Goal: Check status: Check status

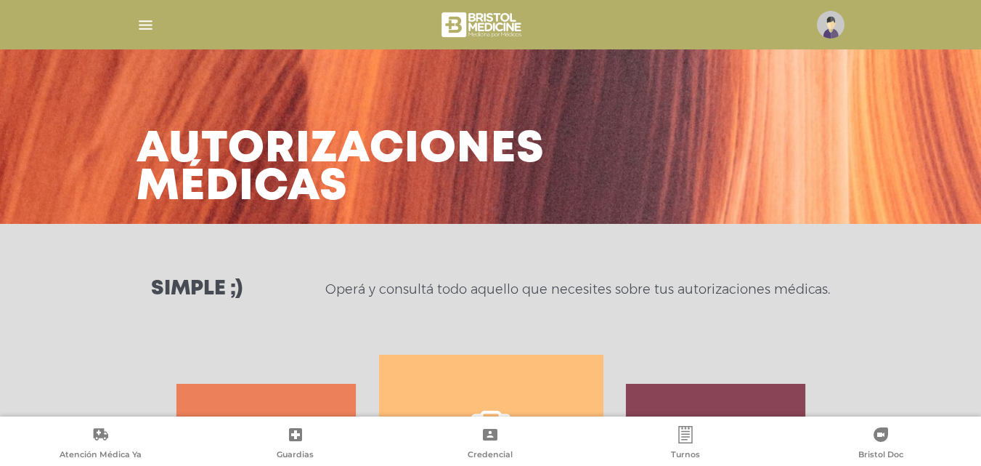
scroll to position [705, 0]
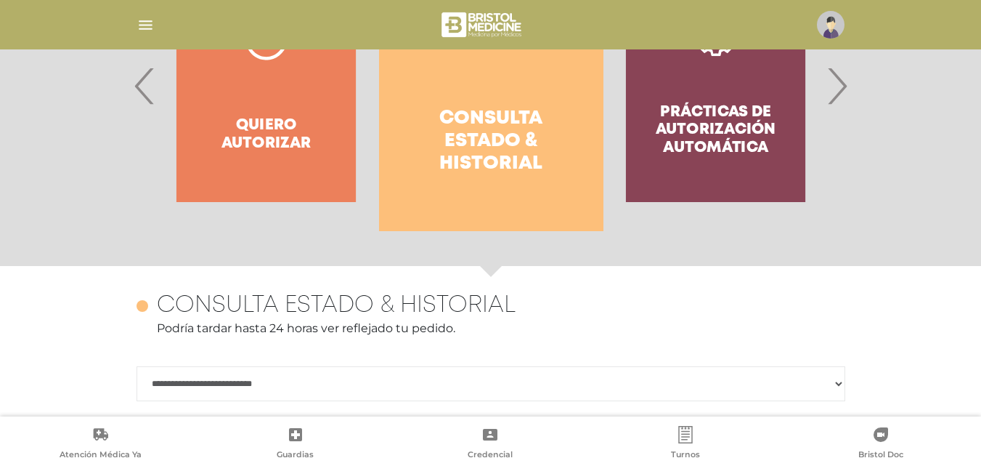
drag, startPoint x: 488, startPoint y: 151, endPoint x: 758, endPoint y: 97, distance: 274.8
click at [490, 153] on h4 "Consulta estado & historial" at bounding box center [491, 142] width 172 height 68
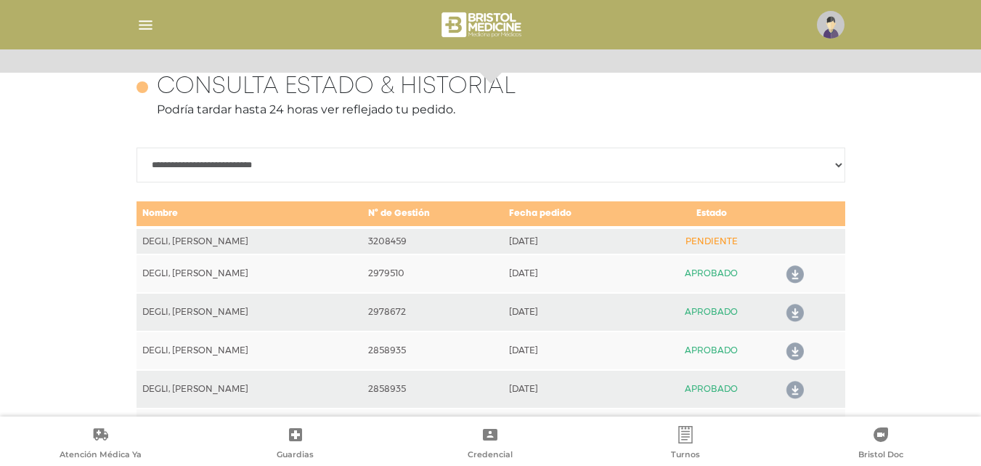
scroll to position [631, 0]
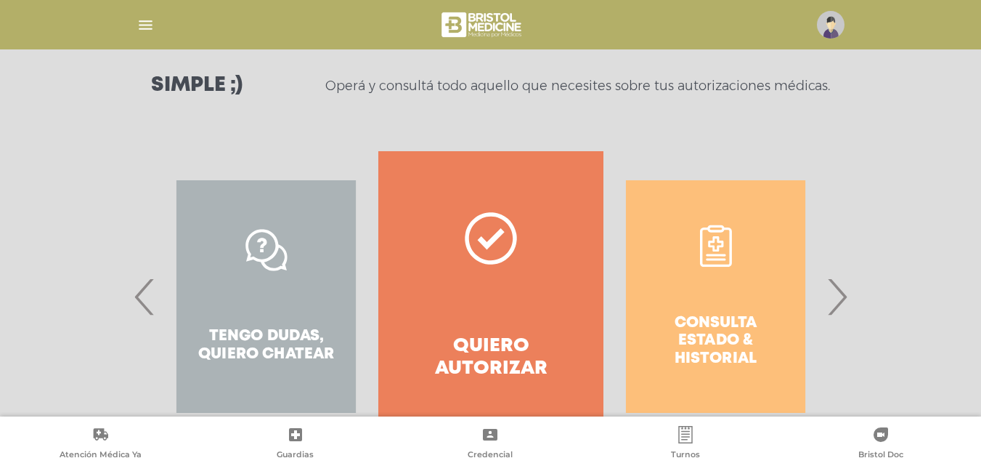
scroll to position [218, 0]
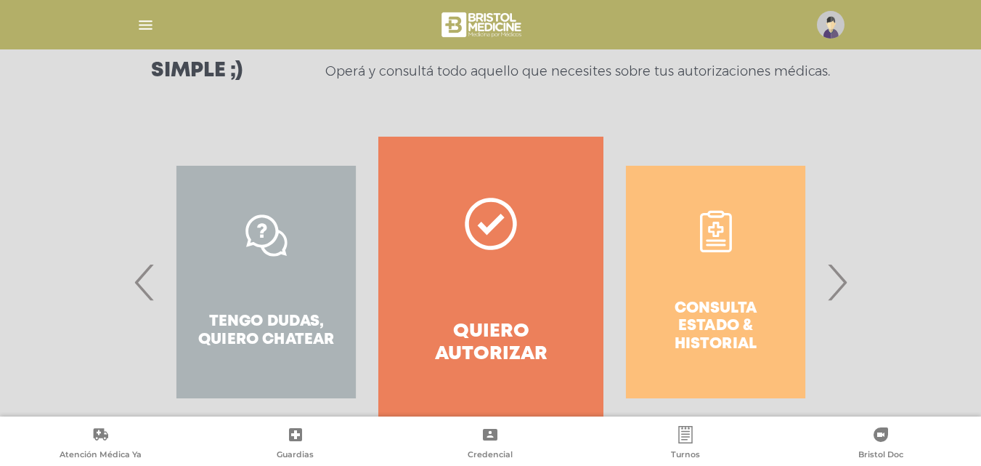
drag, startPoint x: 851, startPoint y: 285, endPoint x: 836, endPoint y: 285, distance: 14.5
click at [838, 284] on span "›" at bounding box center [837, 282] width 28 height 78
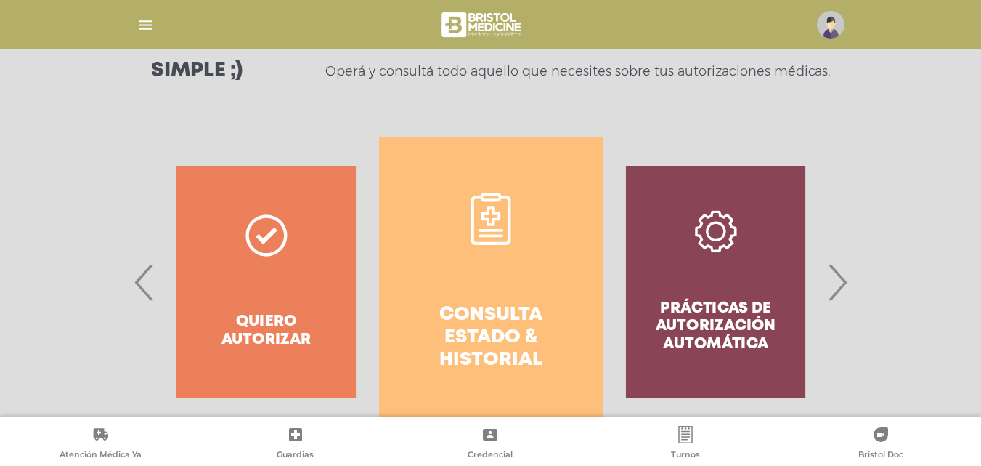
click at [834, 285] on span "›" at bounding box center [837, 282] width 28 height 78
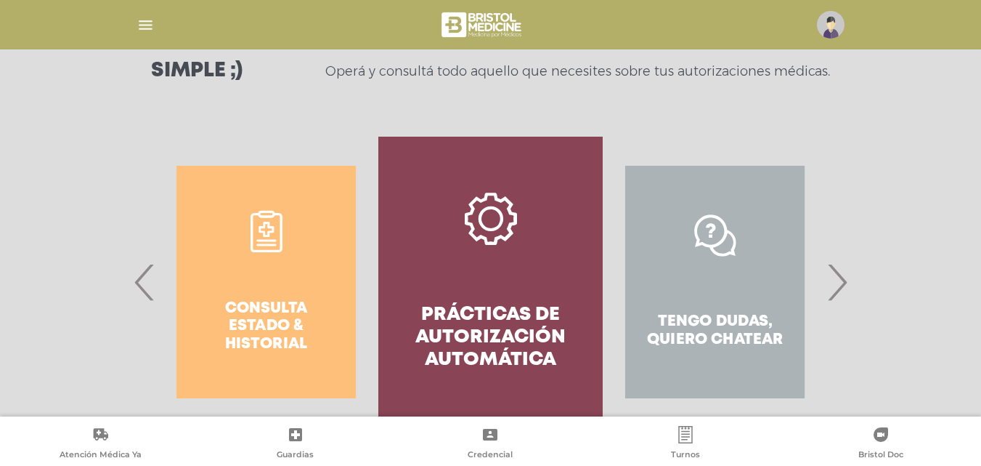
click at [142, 283] on span "‹" at bounding box center [145, 282] width 28 height 78
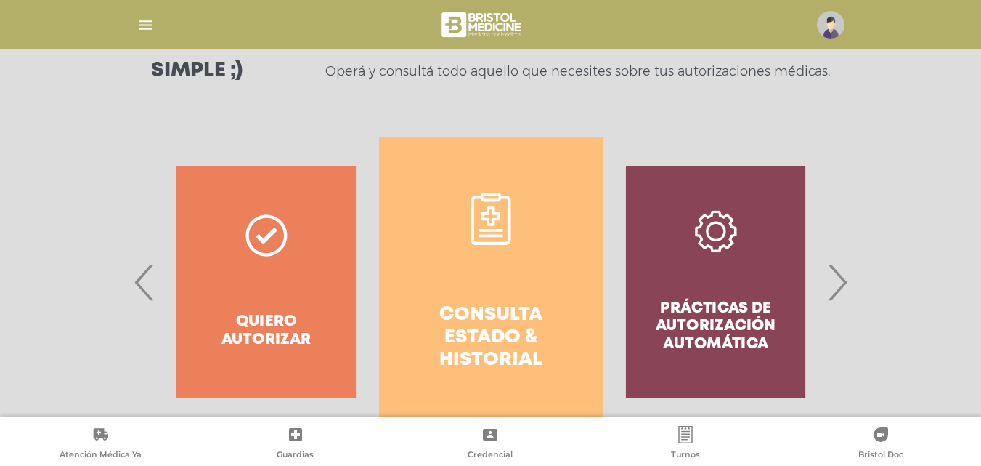
click at [439, 323] on h4 "Consulta estado & historial" at bounding box center [491, 338] width 172 height 68
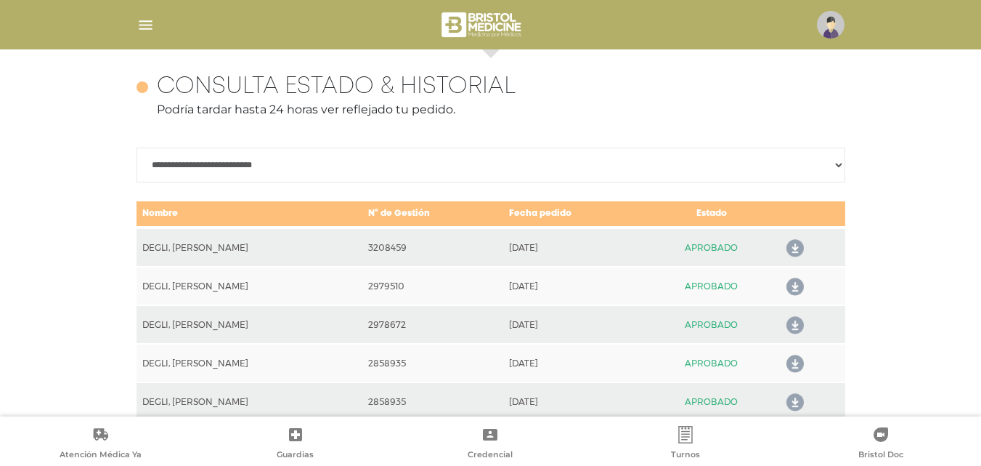
scroll to position [670, 0]
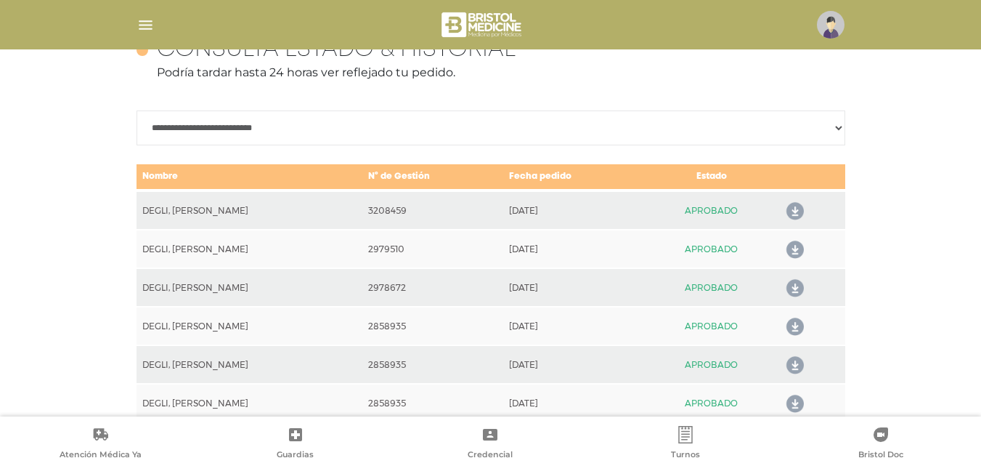
click at [788, 216] on icon at bounding box center [792, 211] width 23 height 23
